Goal: Check status: Check status

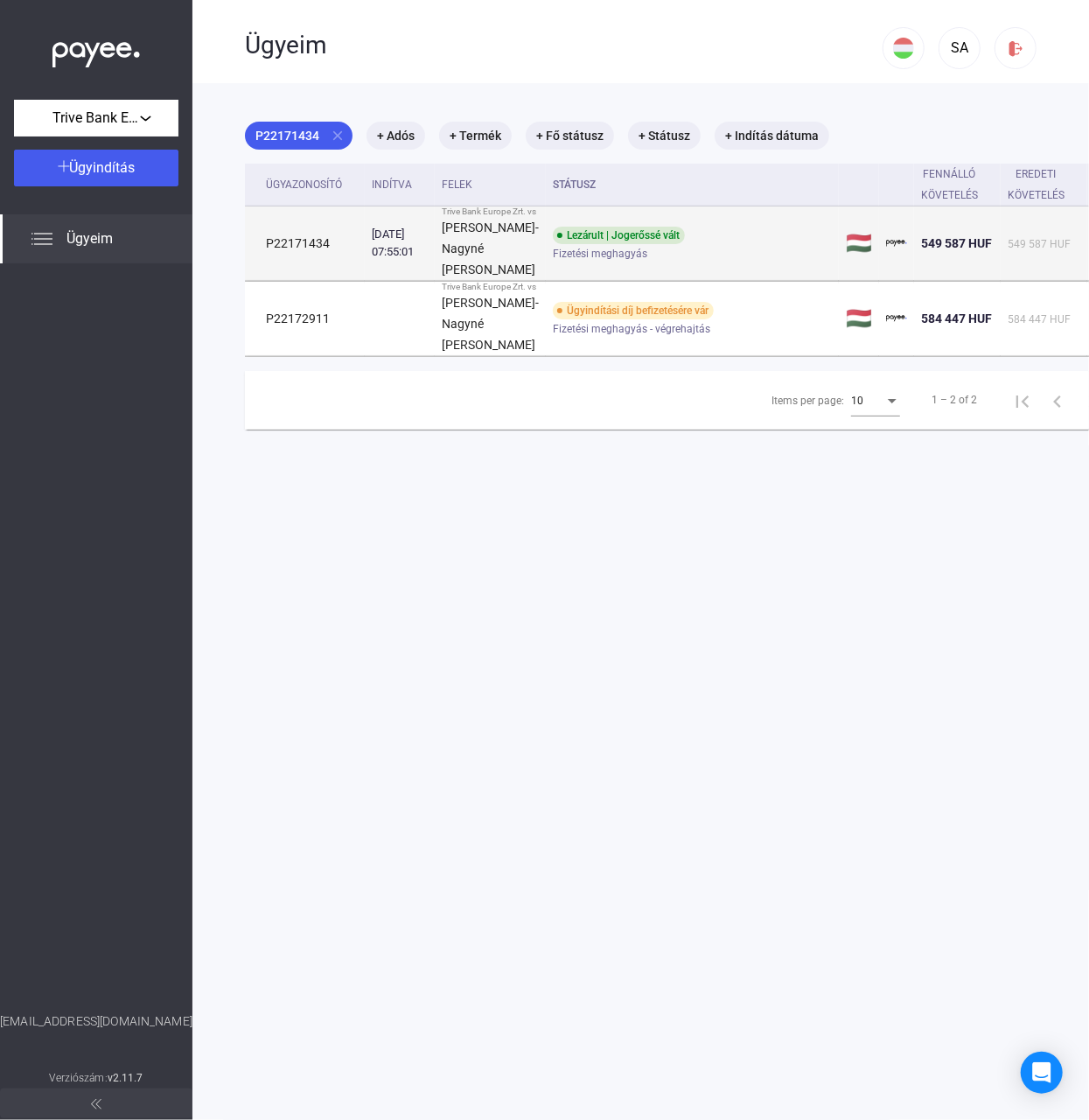
click at [413, 234] on td "[DATE] 07:55:01" at bounding box center [399, 243] width 70 height 74
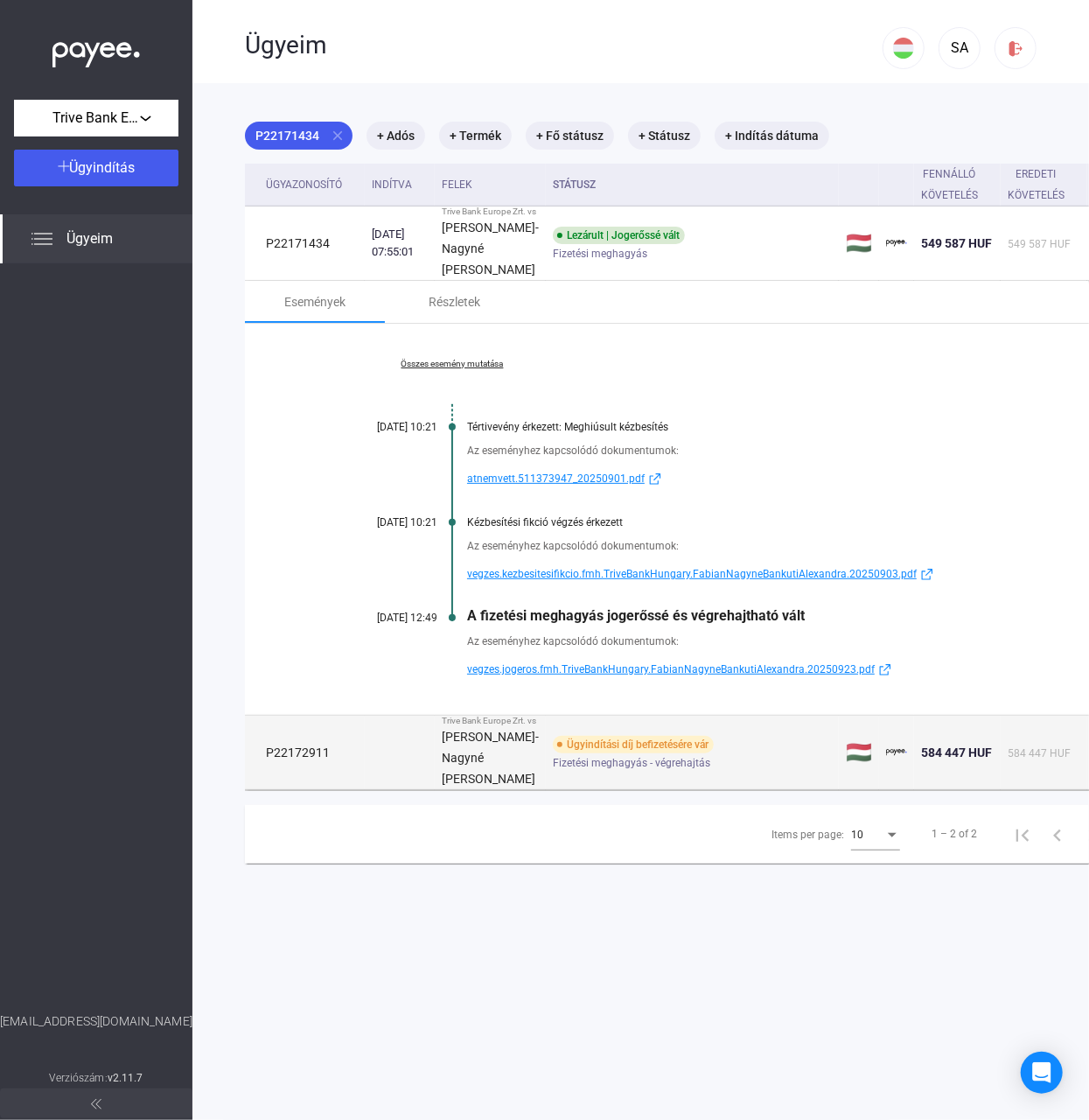
drag, startPoint x: 331, startPoint y: 803, endPoint x: 263, endPoint y: 803, distance: 68.0
click at [263, 790] on td "P22172911" at bounding box center [304, 752] width 120 height 74
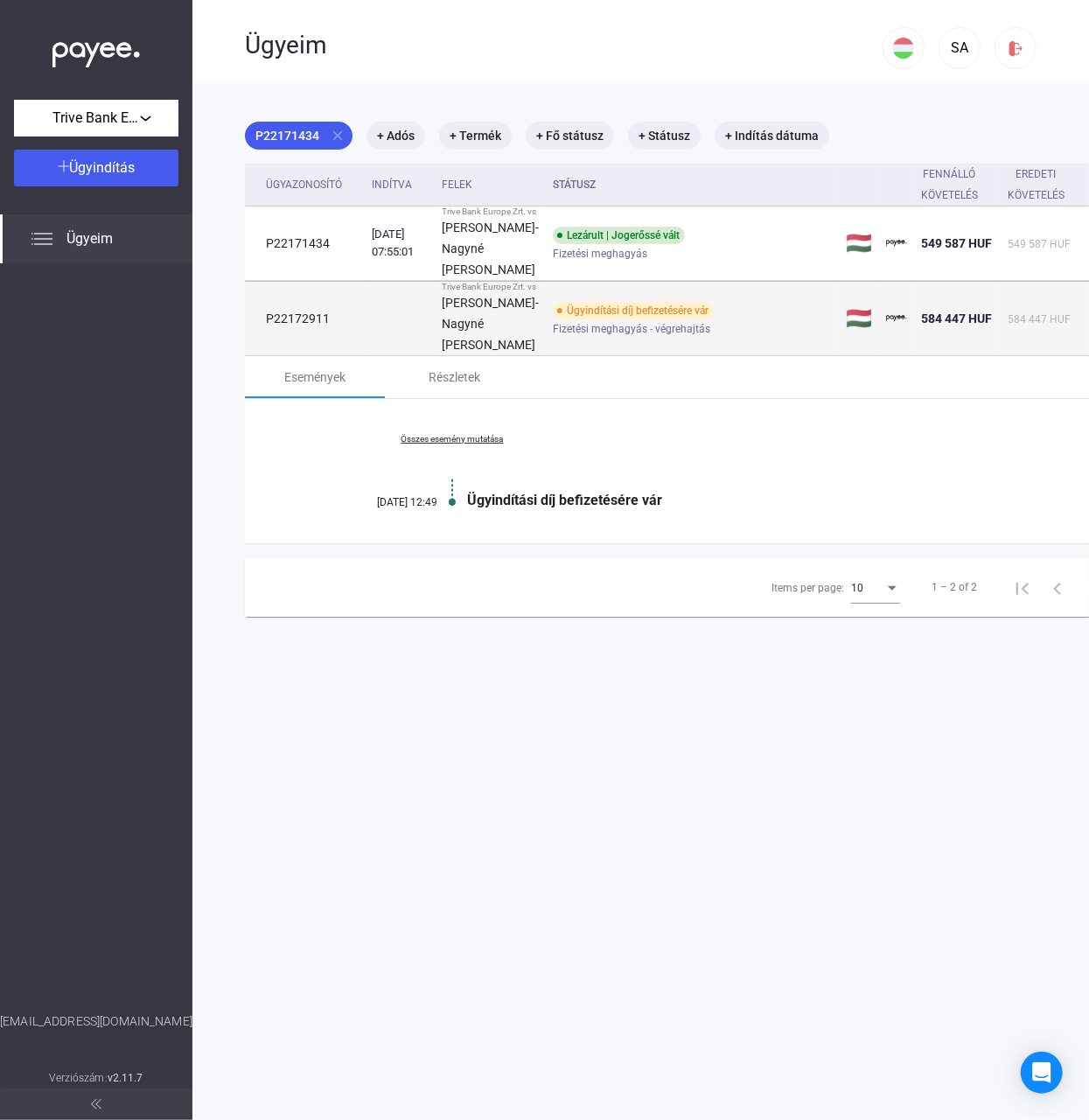
copy td "P22172911"
